Goal: Transaction & Acquisition: Purchase product/service

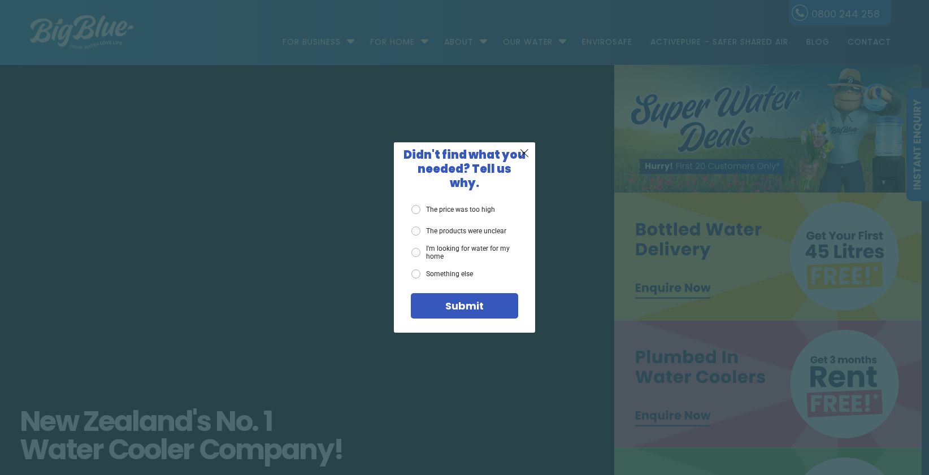
drag, startPoint x: 554, startPoint y: 110, endPoint x: 561, endPoint y: 107, distance: 7.6
click at [560, 107] on div "X Didn't find what you needed? Tell us why. The price was too high The products…" at bounding box center [464, 237] width 929 height 475
click at [524, 158] on span "X" at bounding box center [524, 153] width 10 height 14
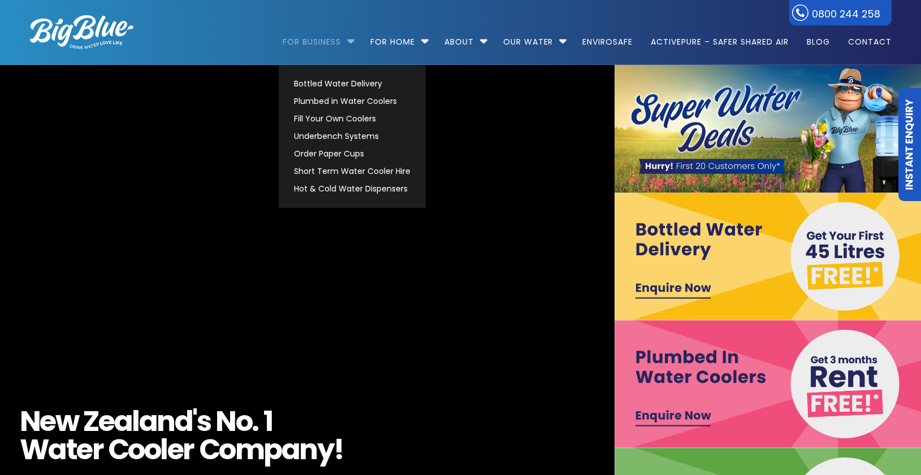
click at [343, 41] on link "For Business" at bounding box center [316, 36] width 66 height 73
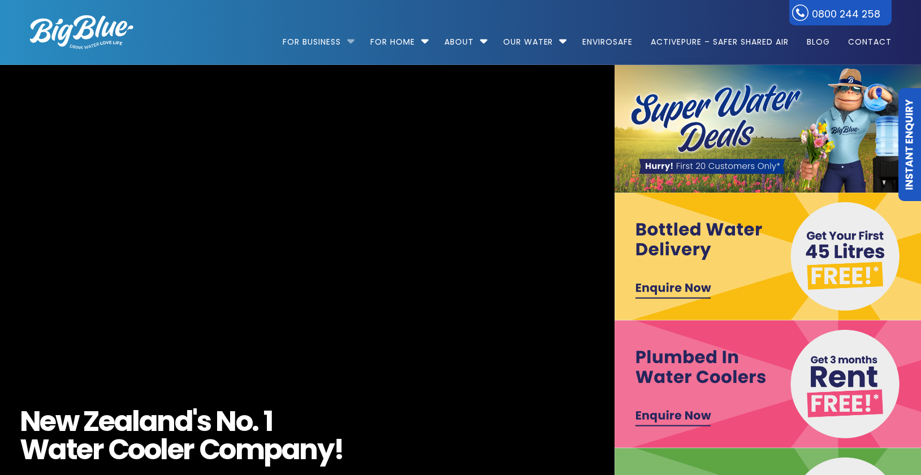
click at [348, 38] on li "For Business Bottled Water Delivery Plumbed in Water Coolers Fill Your Own Cool…" at bounding box center [321, 37] width 77 height 64
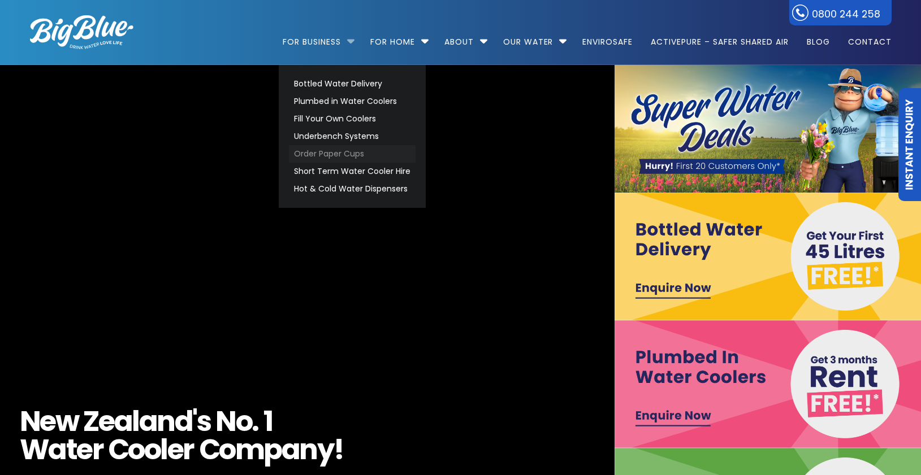
click at [320, 156] on link "Order Paper Cups" at bounding box center [352, 154] width 127 height 18
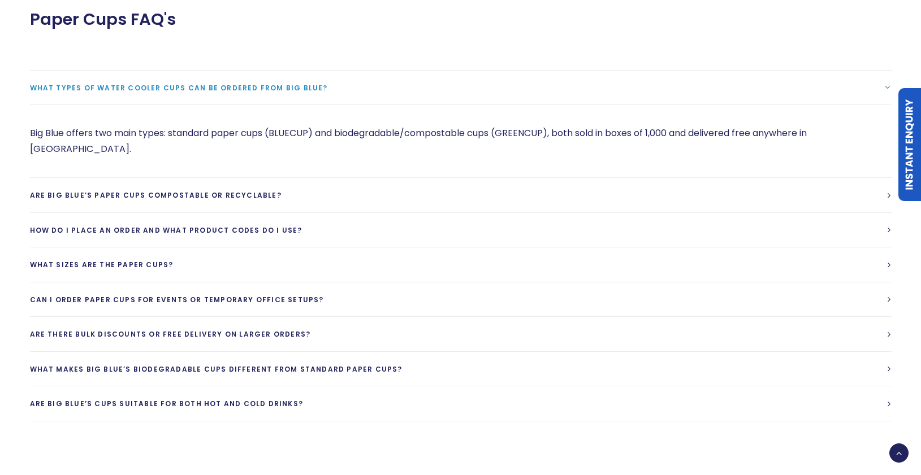
scroll to position [1300, 0]
